Goal: Information Seeking & Learning: Check status

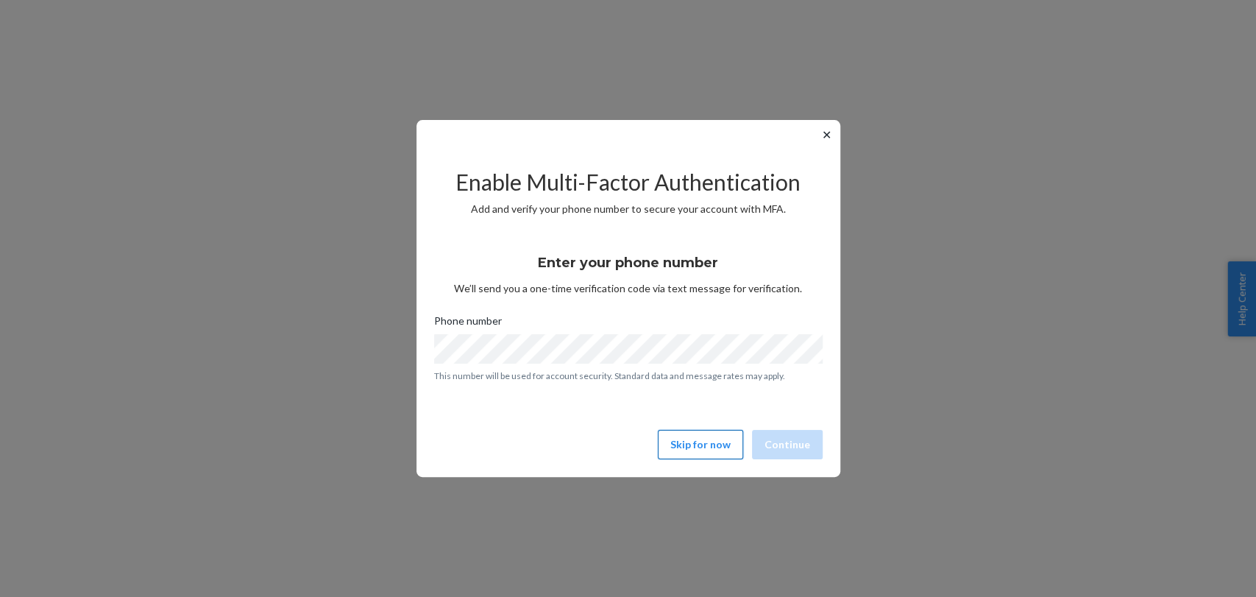
click at [693, 457] on button "Skip for now" at bounding box center [700, 444] width 85 height 29
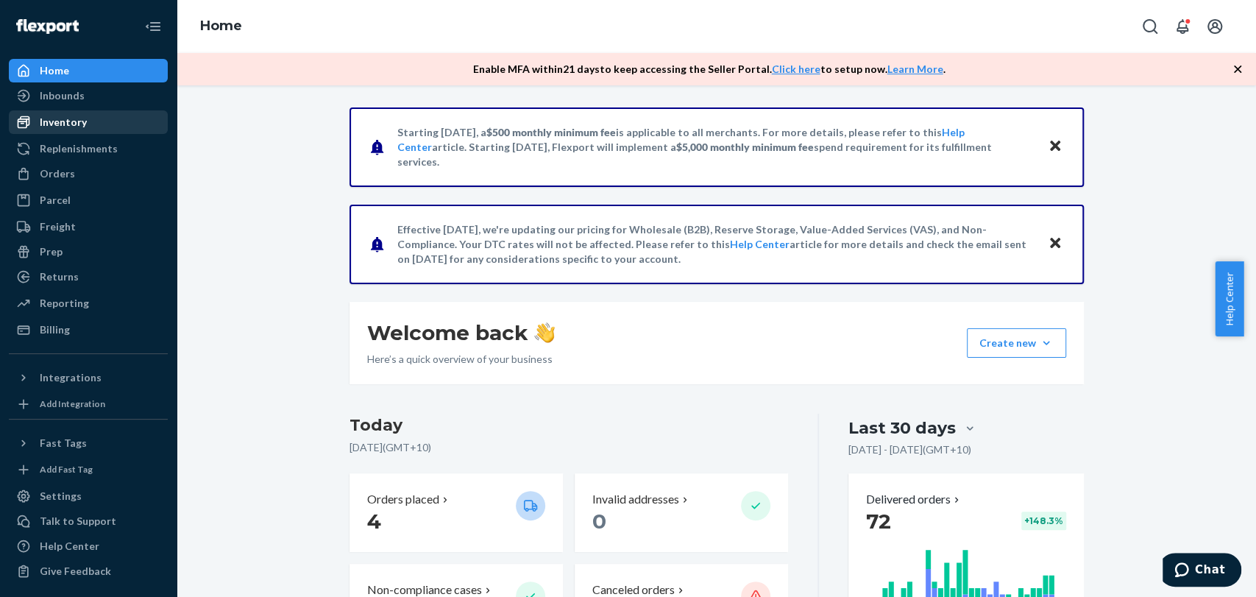
click at [114, 131] on div "Inventory" at bounding box center [88, 122] width 156 height 21
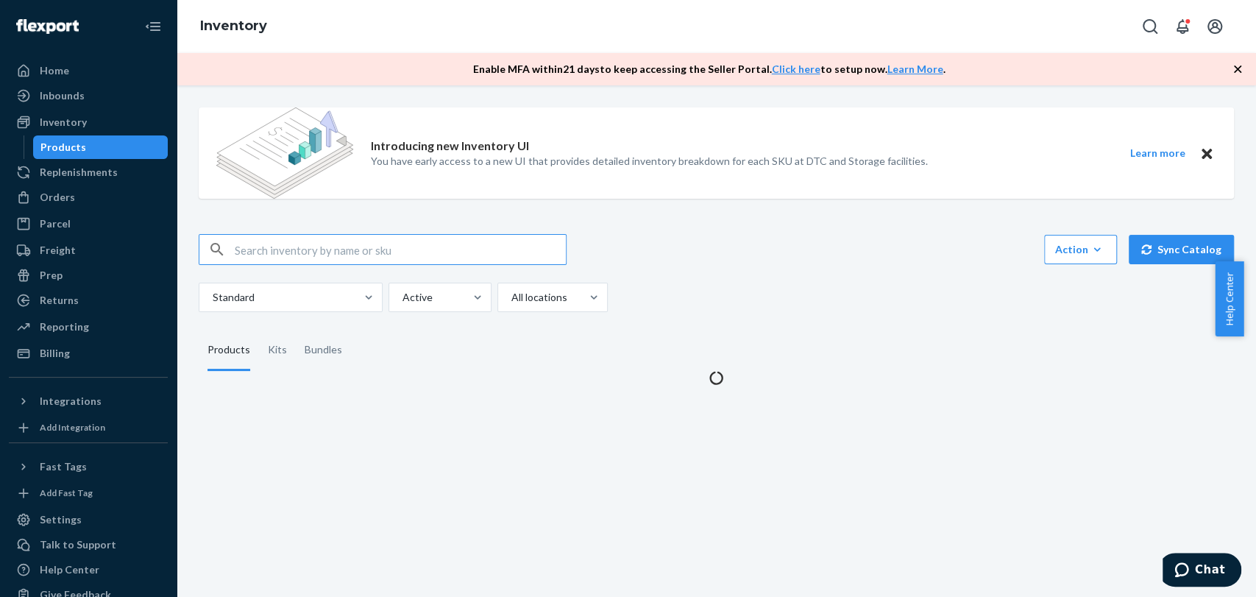
click at [459, 239] on input "text" at bounding box center [400, 249] width 331 height 29
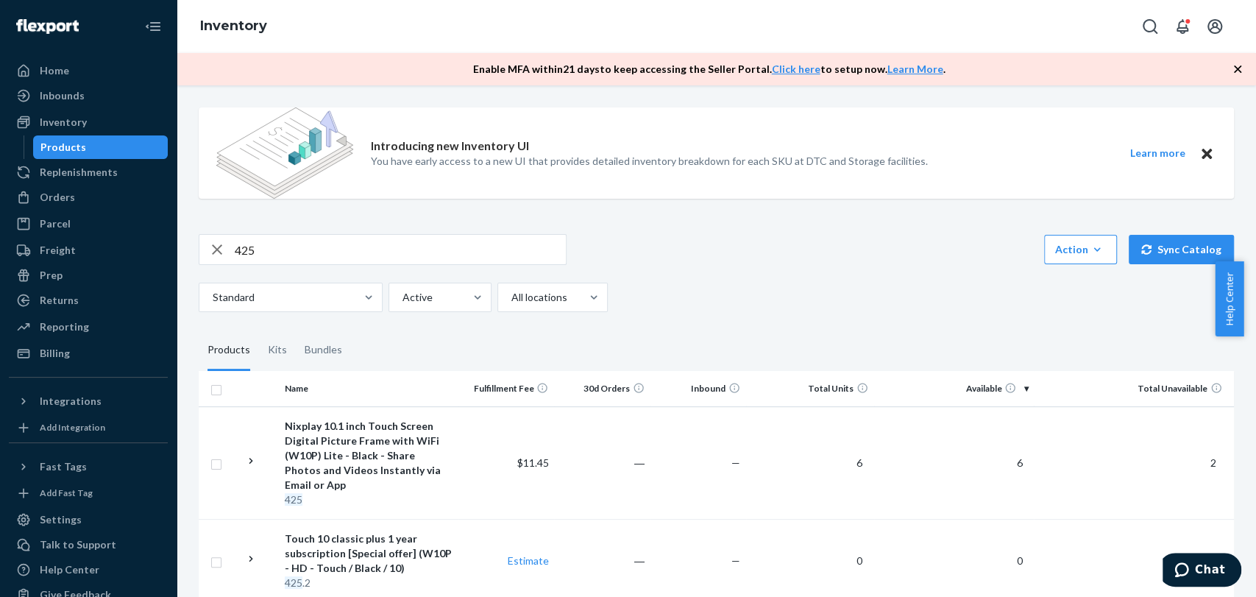
click at [310, 257] on input "425" at bounding box center [400, 249] width 331 height 29
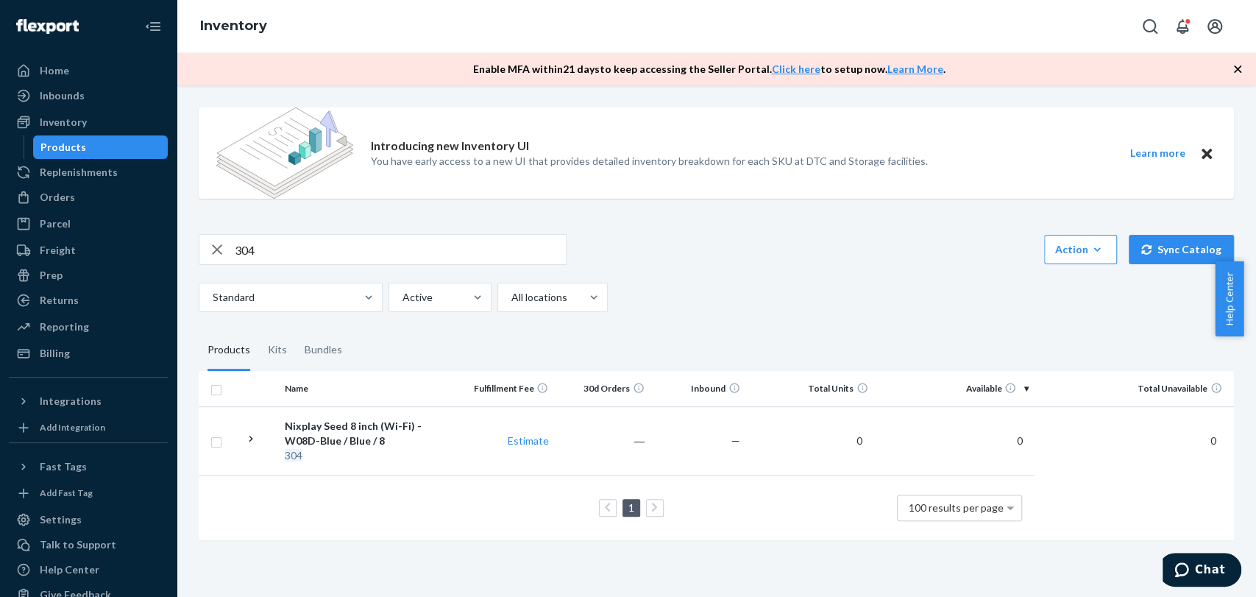
click at [344, 260] on input "304" at bounding box center [400, 249] width 331 height 29
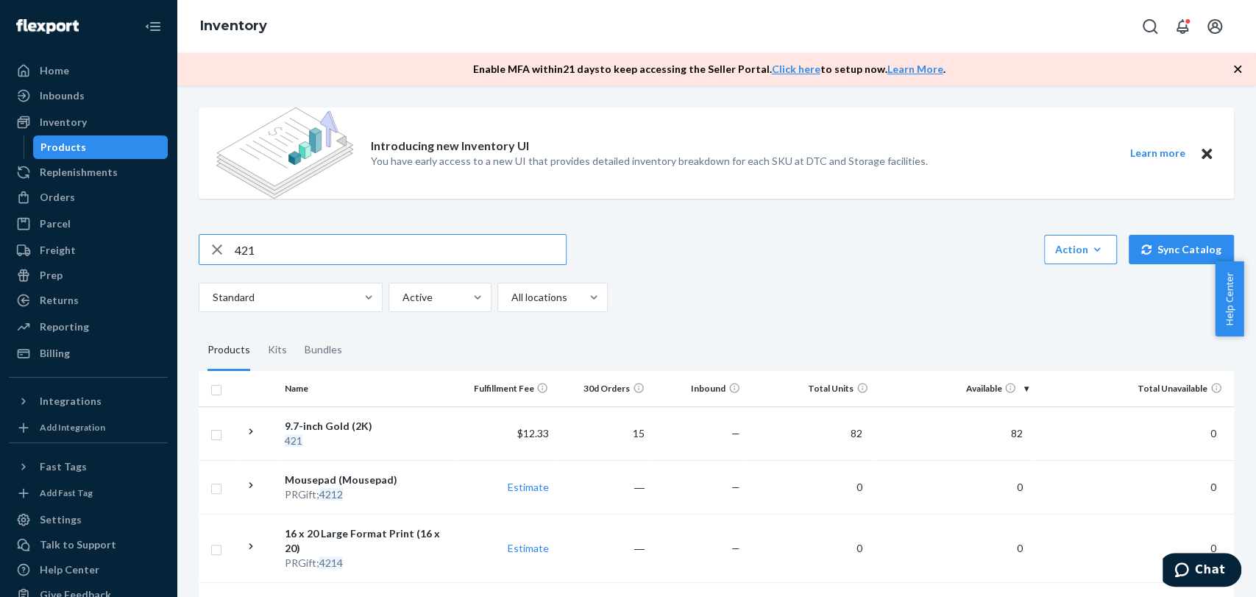
click at [329, 243] on input "421" at bounding box center [400, 249] width 331 height 29
click at [324, 243] on input "421" at bounding box center [400, 249] width 331 height 29
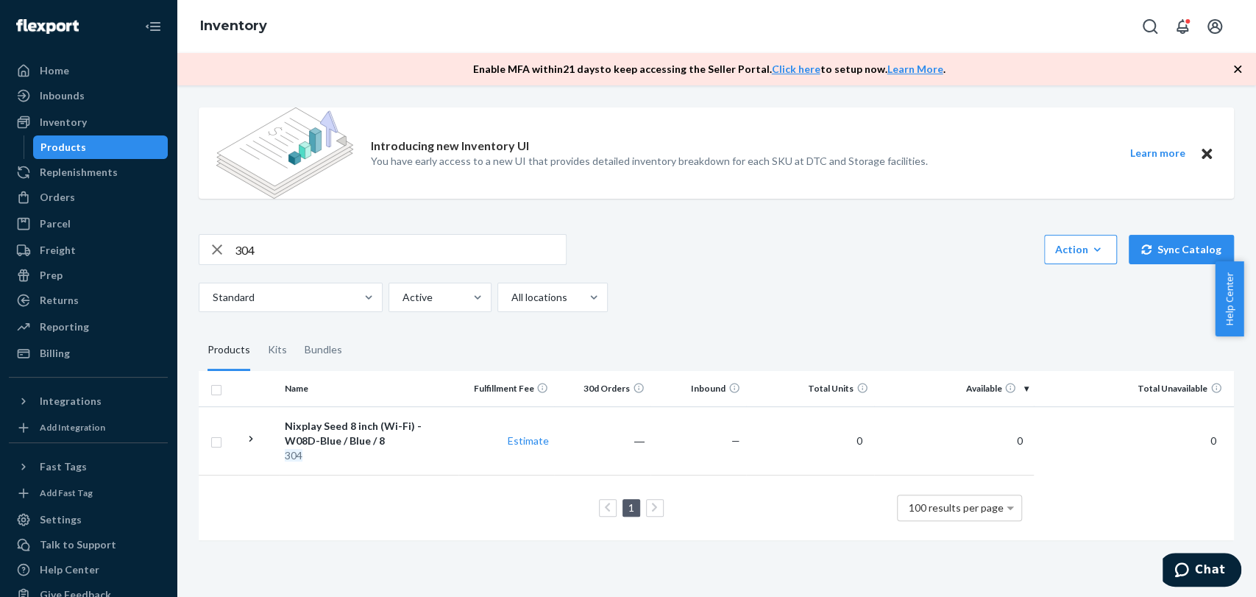
click at [276, 238] on input "304" at bounding box center [400, 249] width 331 height 29
click at [344, 255] on input "312" at bounding box center [400, 249] width 331 height 29
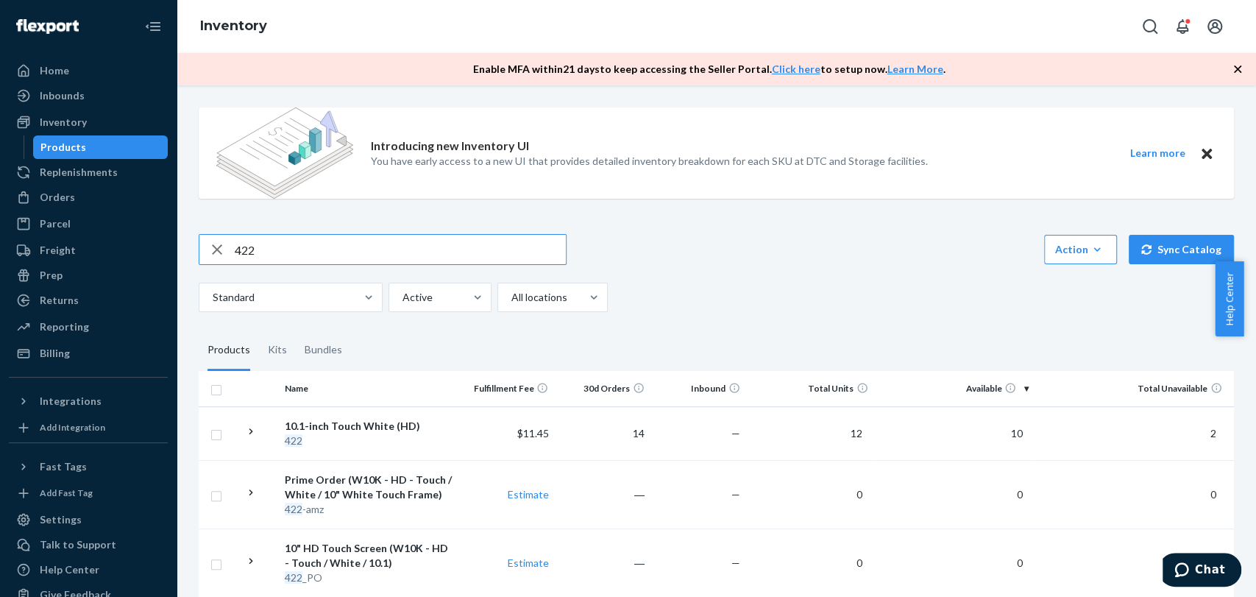
click at [453, 248] on input "422" at bounding box center [400, 249] width 331 height 29
click at [347, 263] on div "420 Action Create product Create kit or bundle Bulk create products Bulk update…" at bounding box center [716, 273] width 1035 height 78
click at [354, 252] on input "420" at bounding box center [400, 249] width 331 height 29
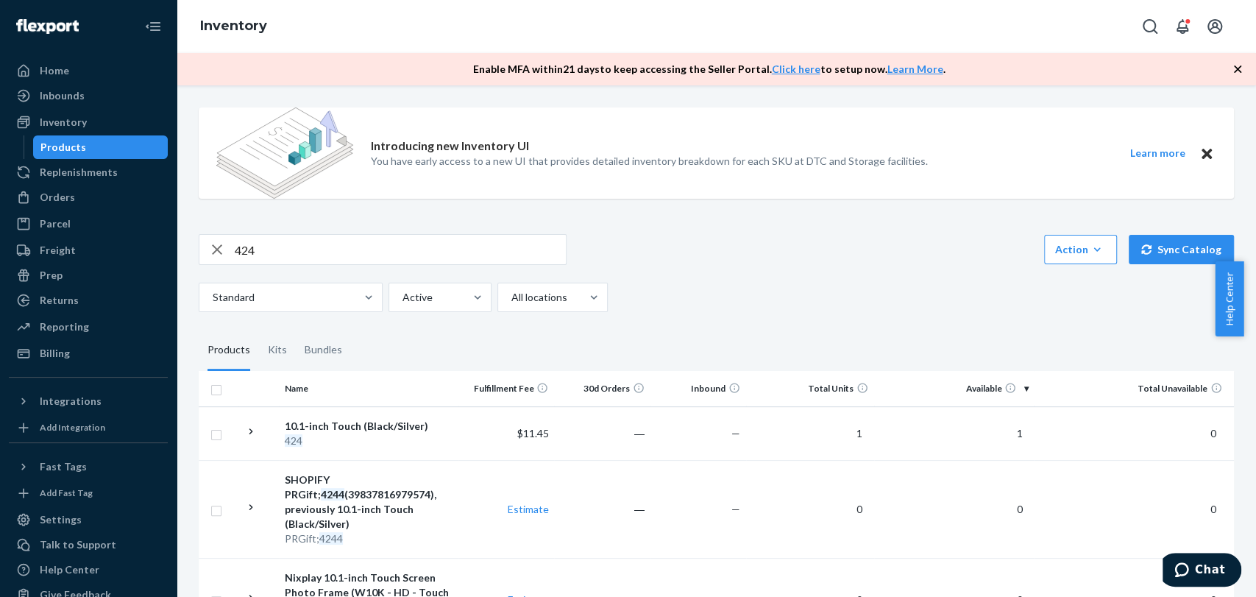
click at [366, 241] on input "424" at bounding box center [400, 249] width 331 height 29
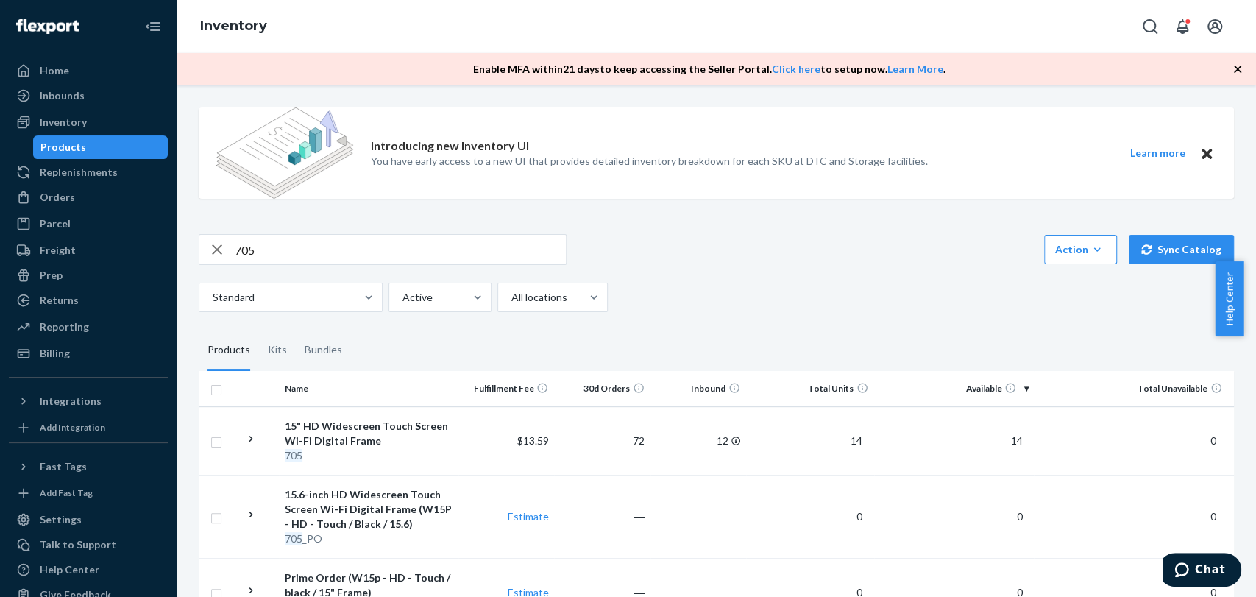
click at [377, 240] on input "705" at bounding box center [400, 249] width 331 height 29
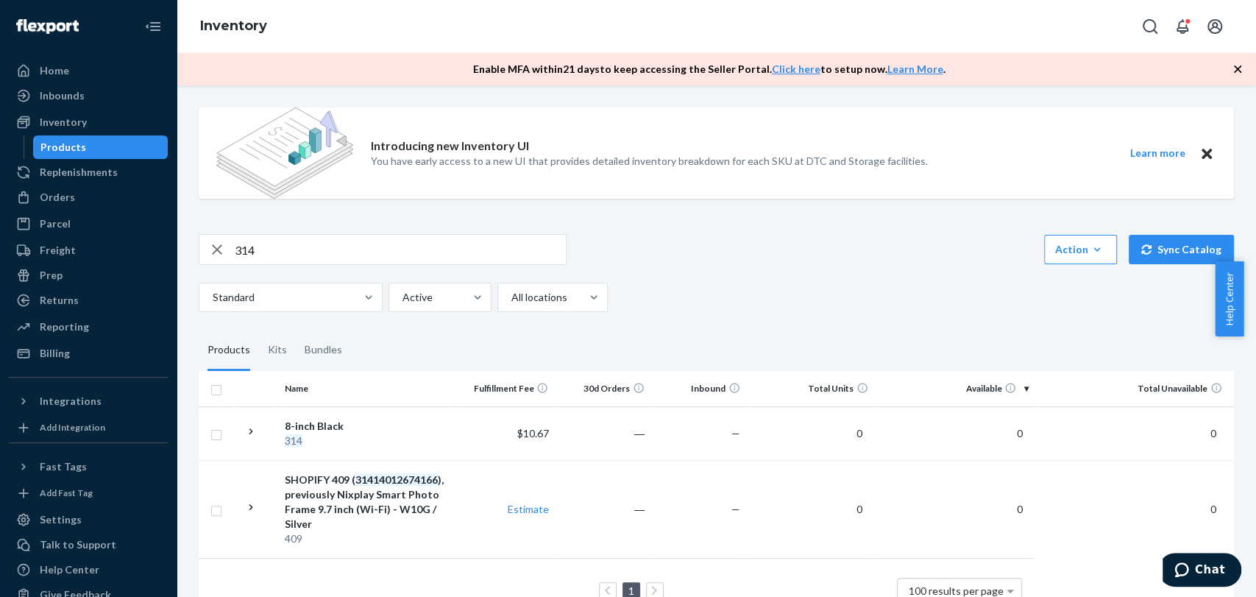
click at [313, 244] on input "314" at bounding box center [400, 249] width 331 height 29
click at [312, 244] on input "314" at bounding box center [400, 249] width 331 height 29
type input "429"
